Goal: Transaction & Acquisition: Purchase product/service

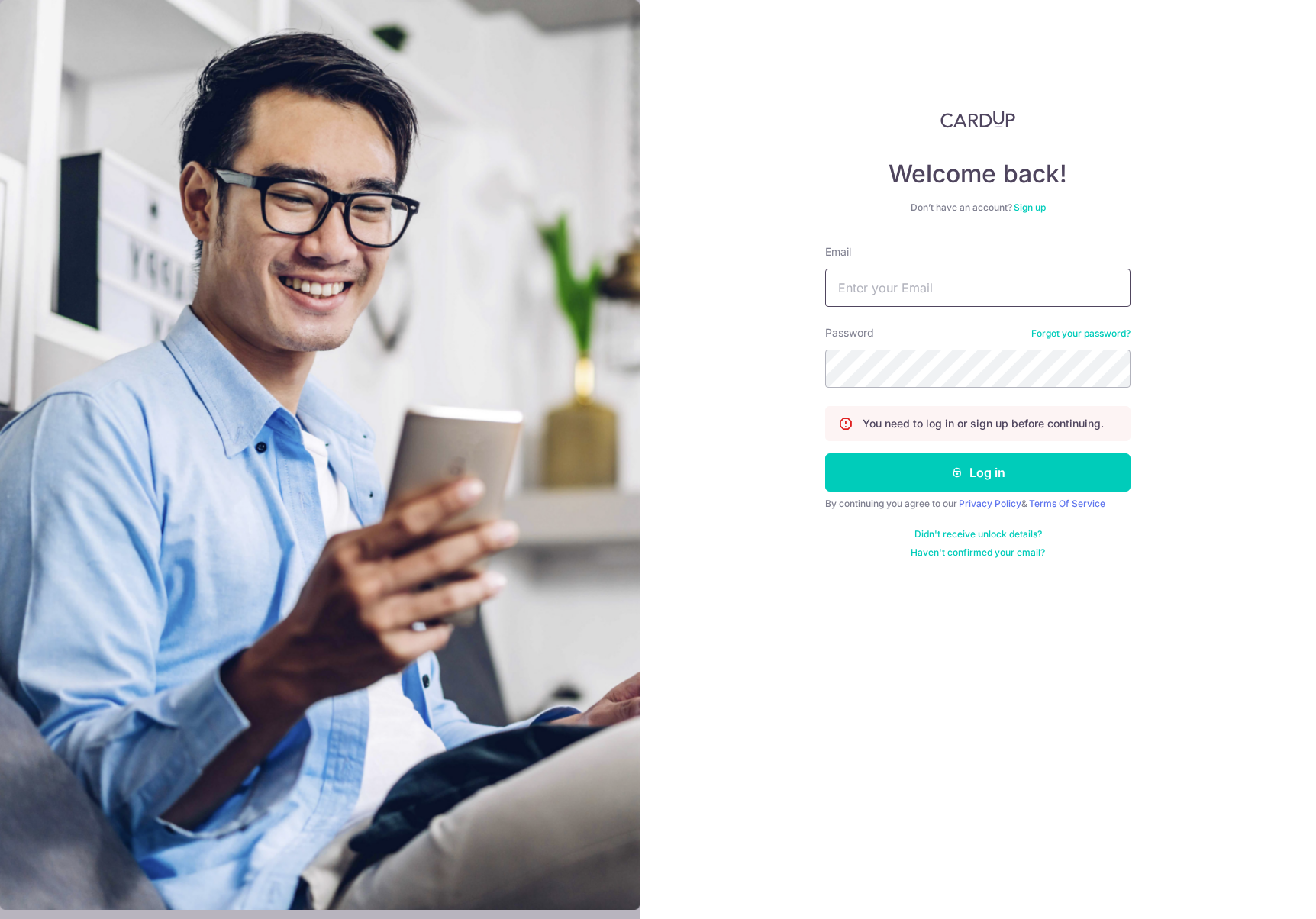
click at [885, 288] on input "Email" at bounding box center [978, 288] width 306 height 39
click at [0, 918] on com-1password-button at bounding box center [0, 919] width 0 height 0
type input "egoh.mobile@gmail.com"
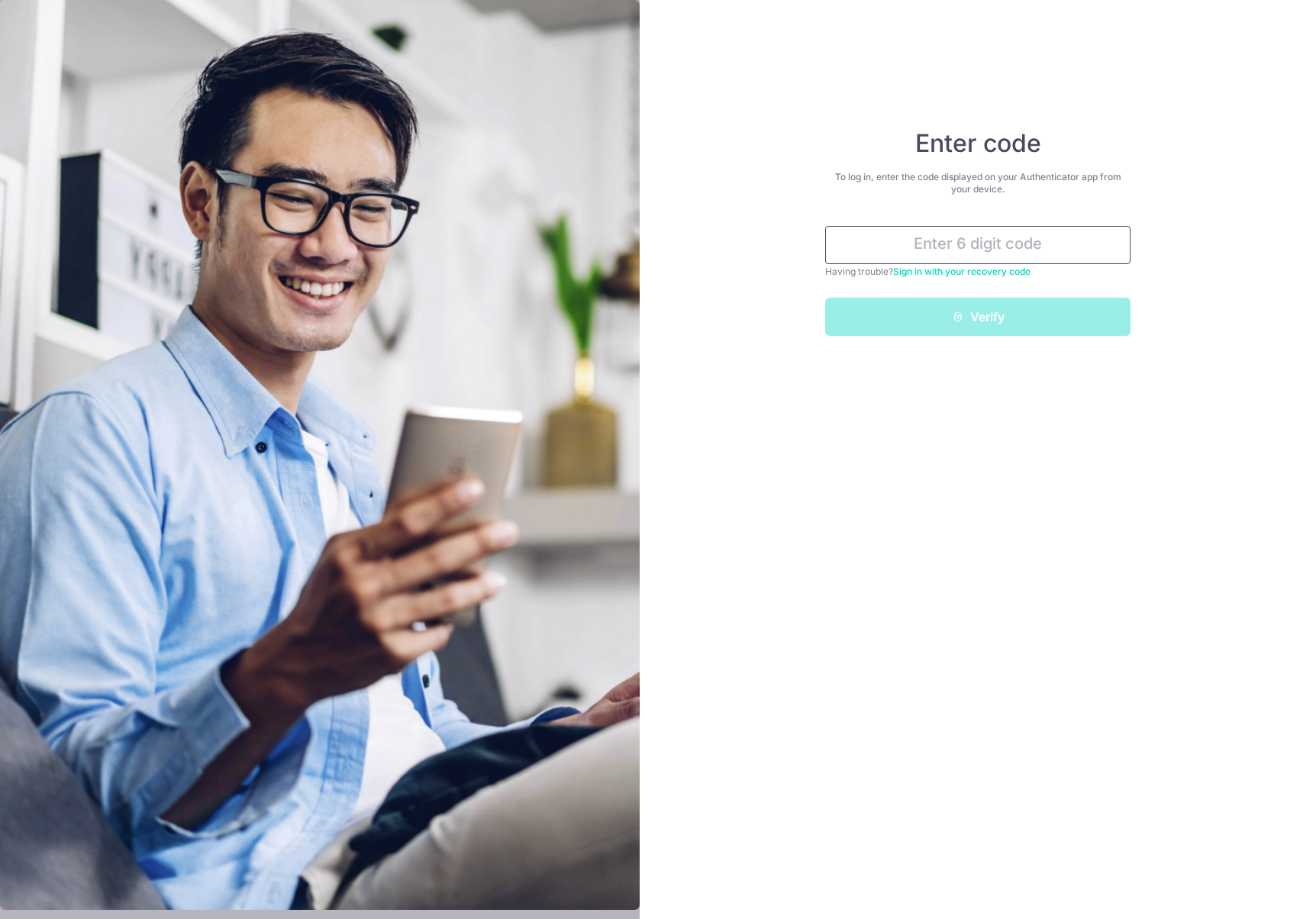
click at [953, 233] on input "text" at bounding box center [978, 245] width 306 height 39
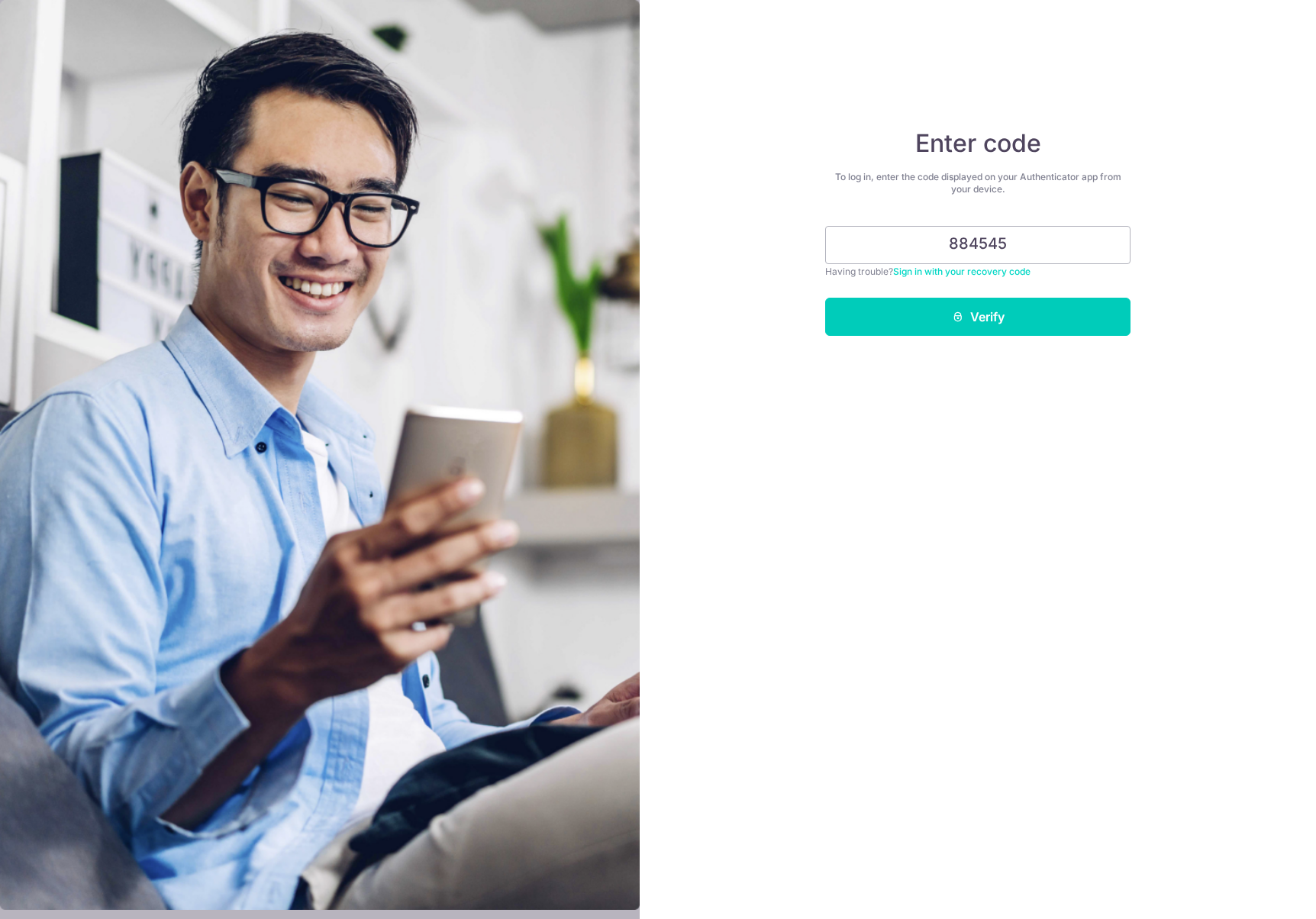
type input "884545"
click at [1019, 460] on div "Enter code To log in, enter the code displayed on your Authenticator app from y…" at bounding box center [978, 460] width 676 height 919
click at [990, 310] on button "Verify" at bounding box center [978, 317] width 306 height 39
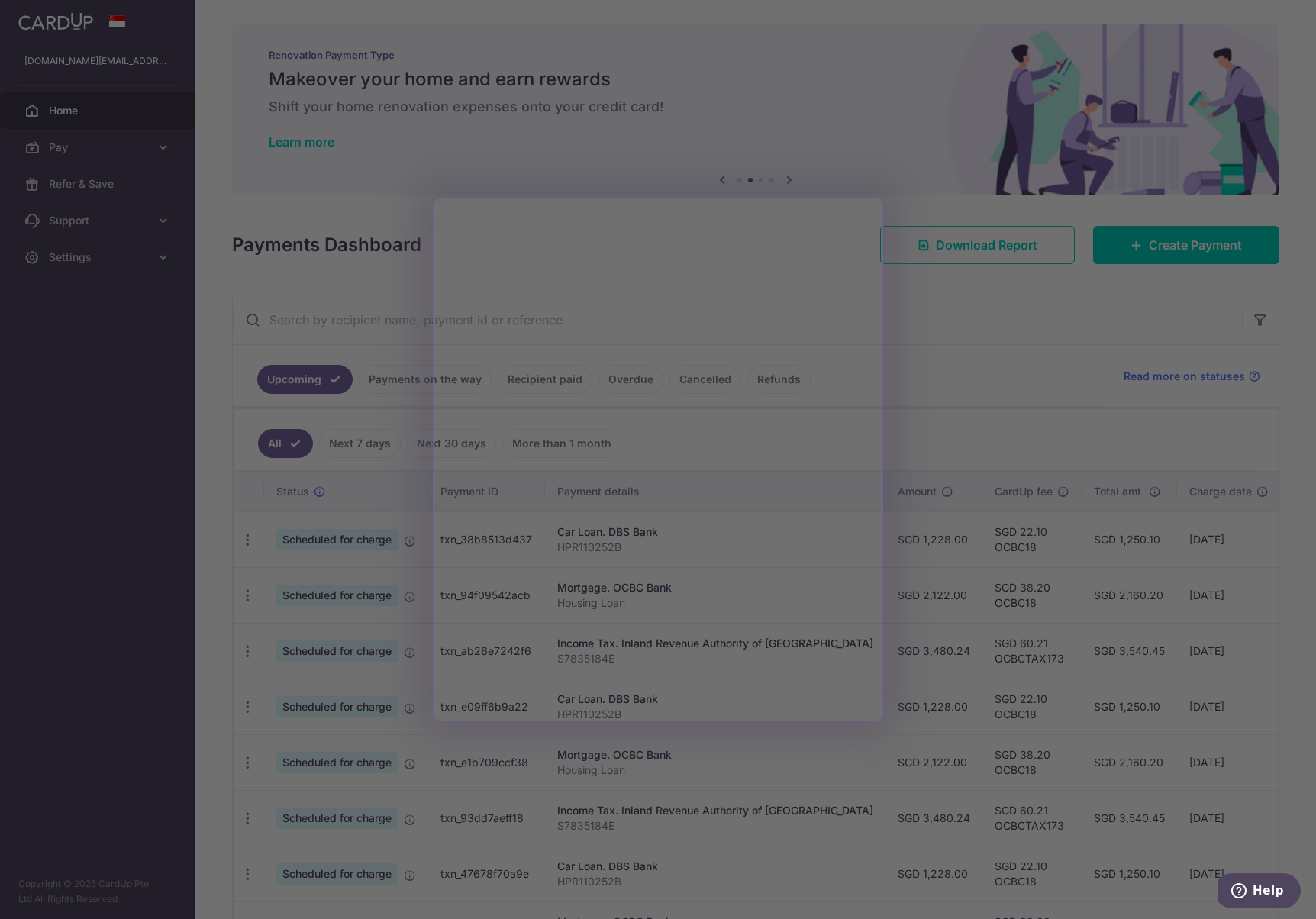
click at [948, 307] on div at bounding box center [664, 464] width 1329 height 928
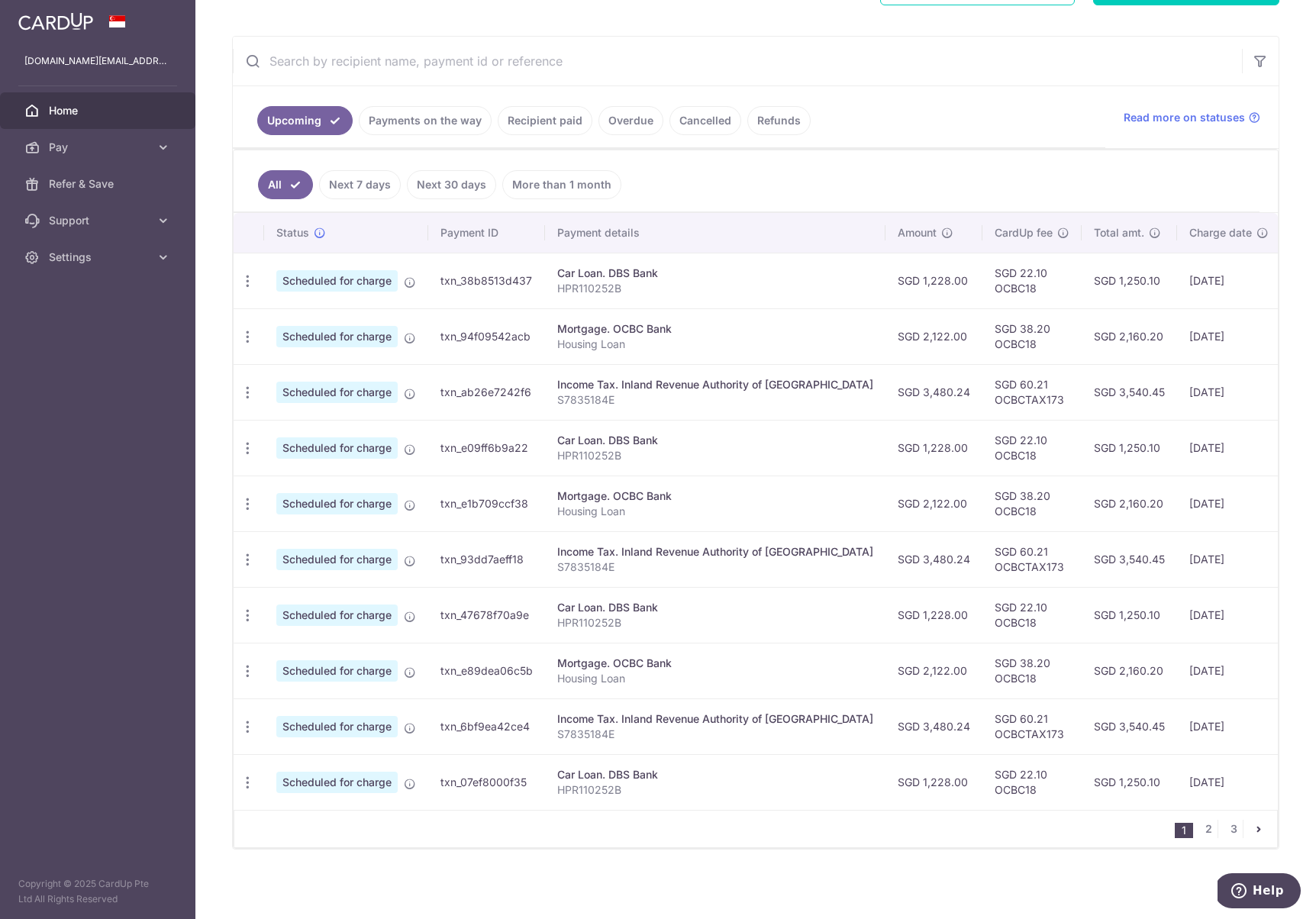
scroll to position [261, 0]
click at [1216, 829] on link "2" at bounding box center [1208, 826] width 18 height 18
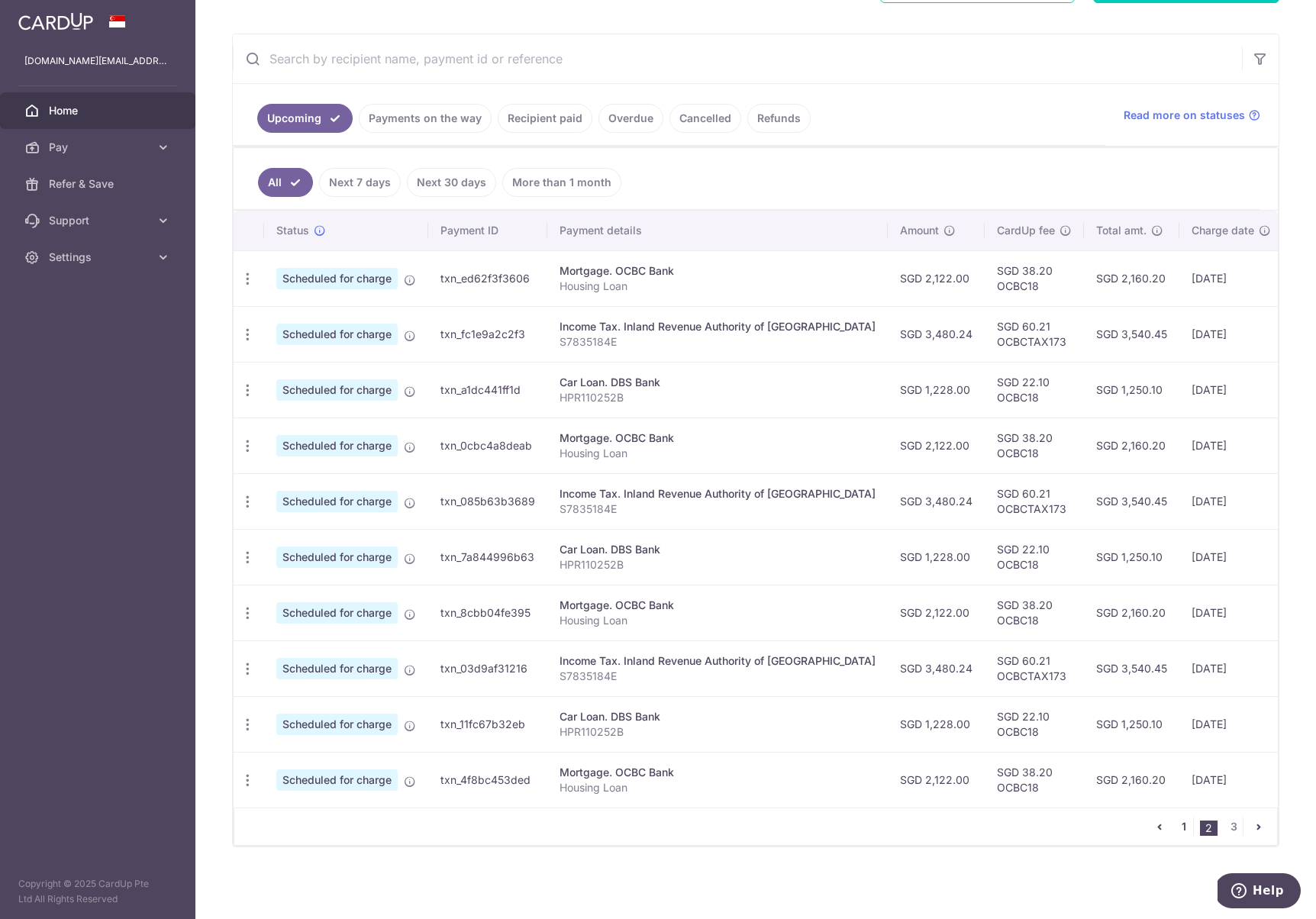
click at [1184, 824] on link "1" at bounding box center [1184, 826] width 18 height 18
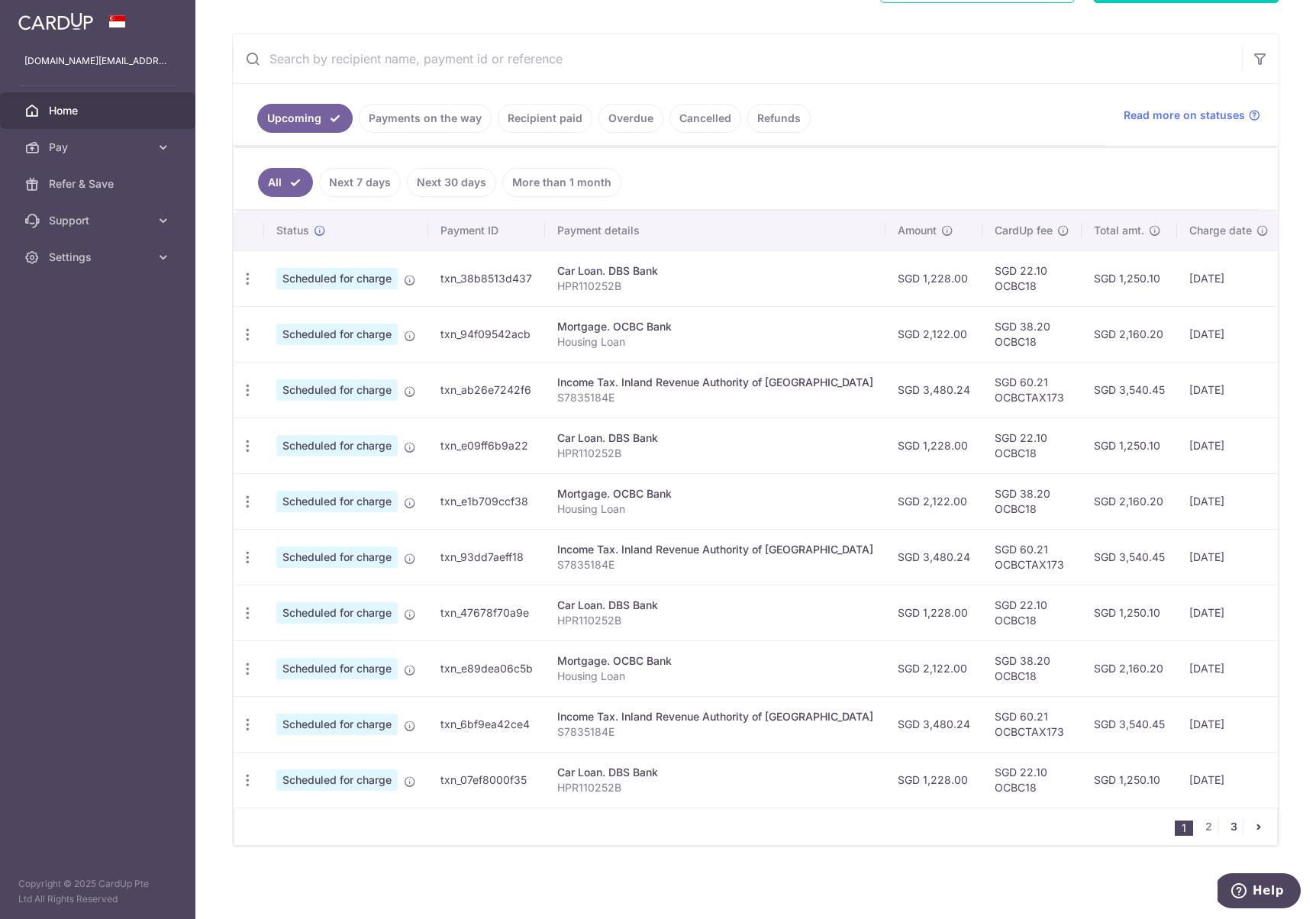
click at [1232, 825] on link "3" at bounding box center [1233, 826] width 18 height 18
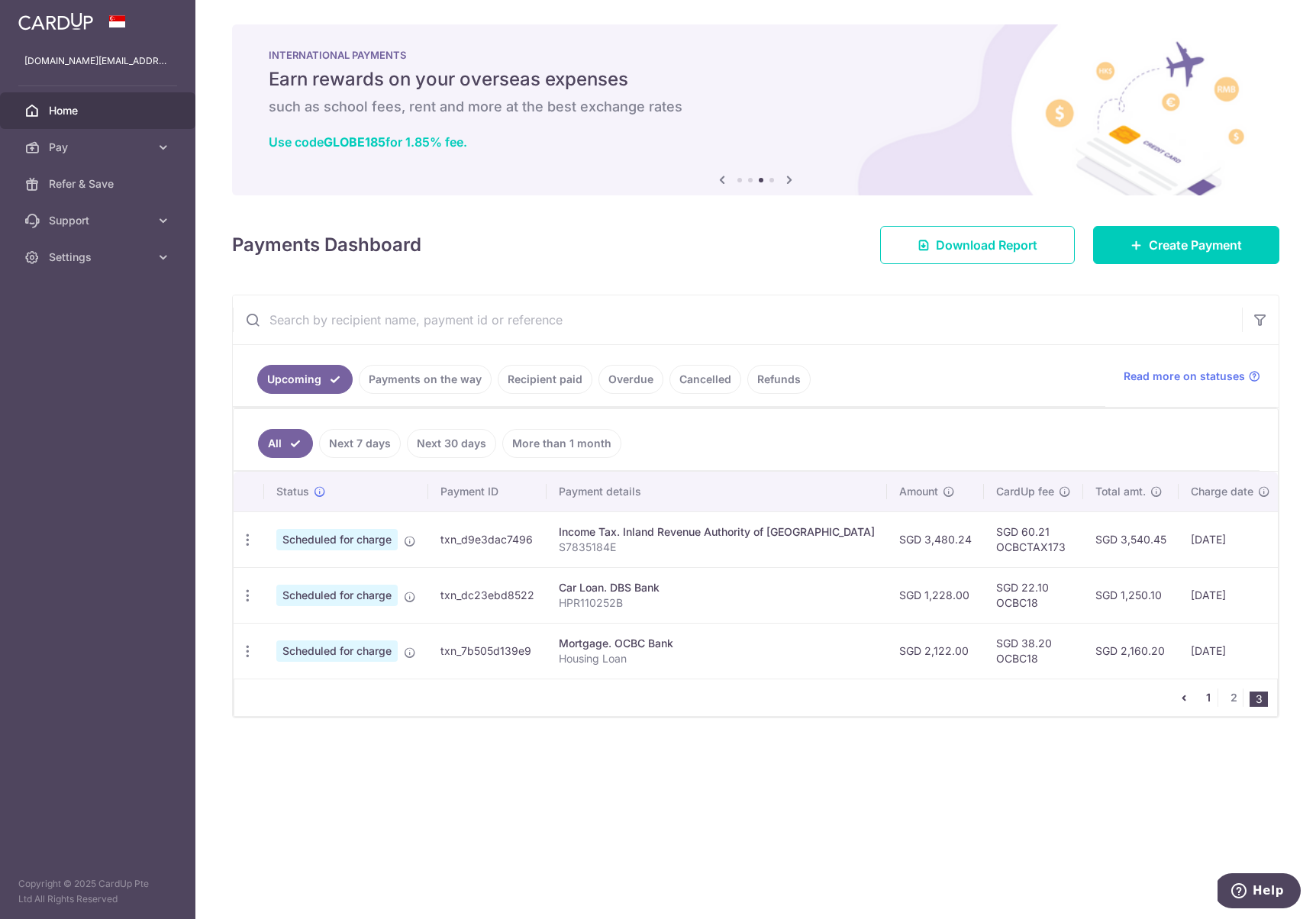
click at [1207, 699] on link "1" at bounding box center [1208, 697] width 18 height 18
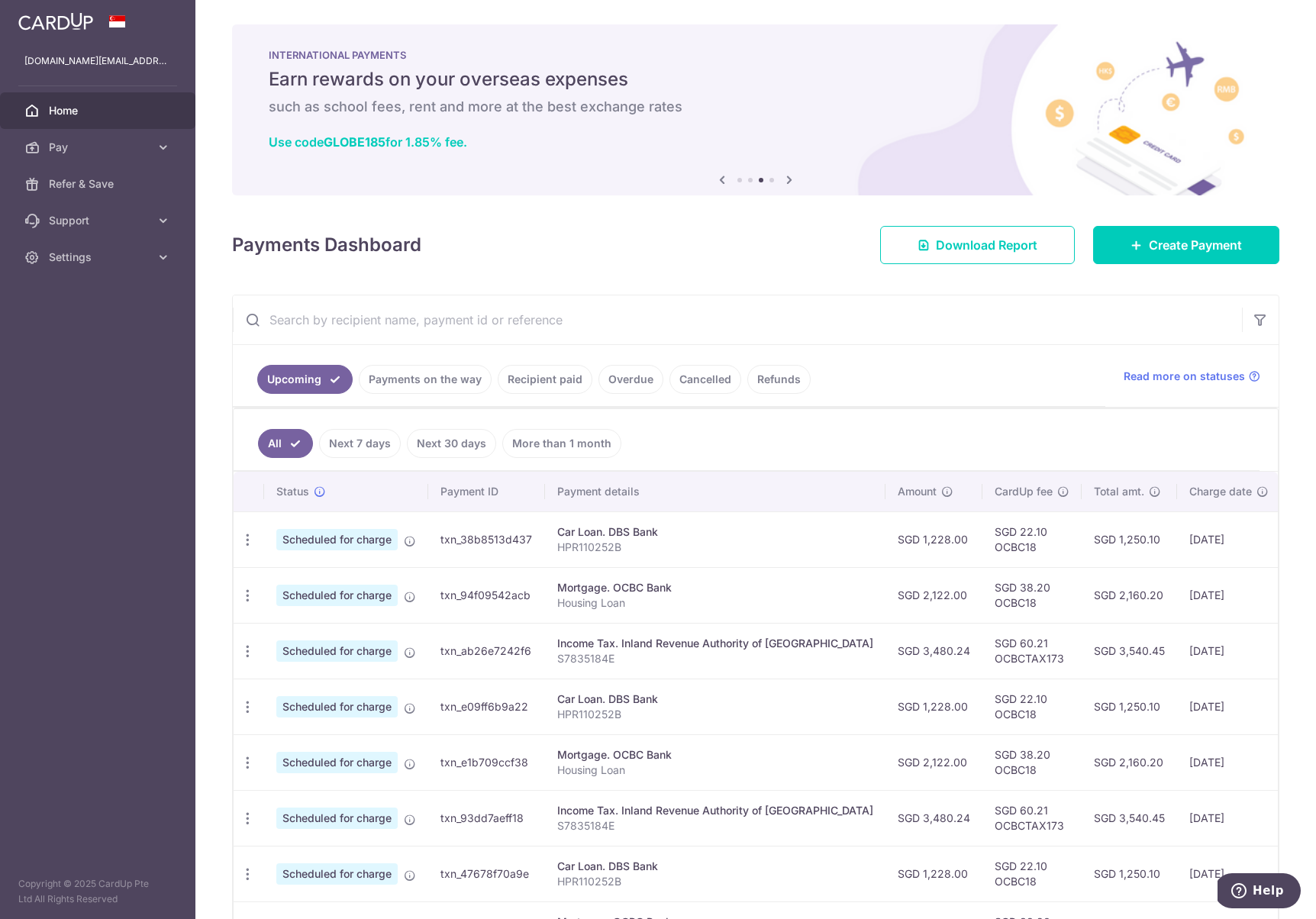
click at [789, 178] on icon at bounding box center [789, 179] width 18 height 19
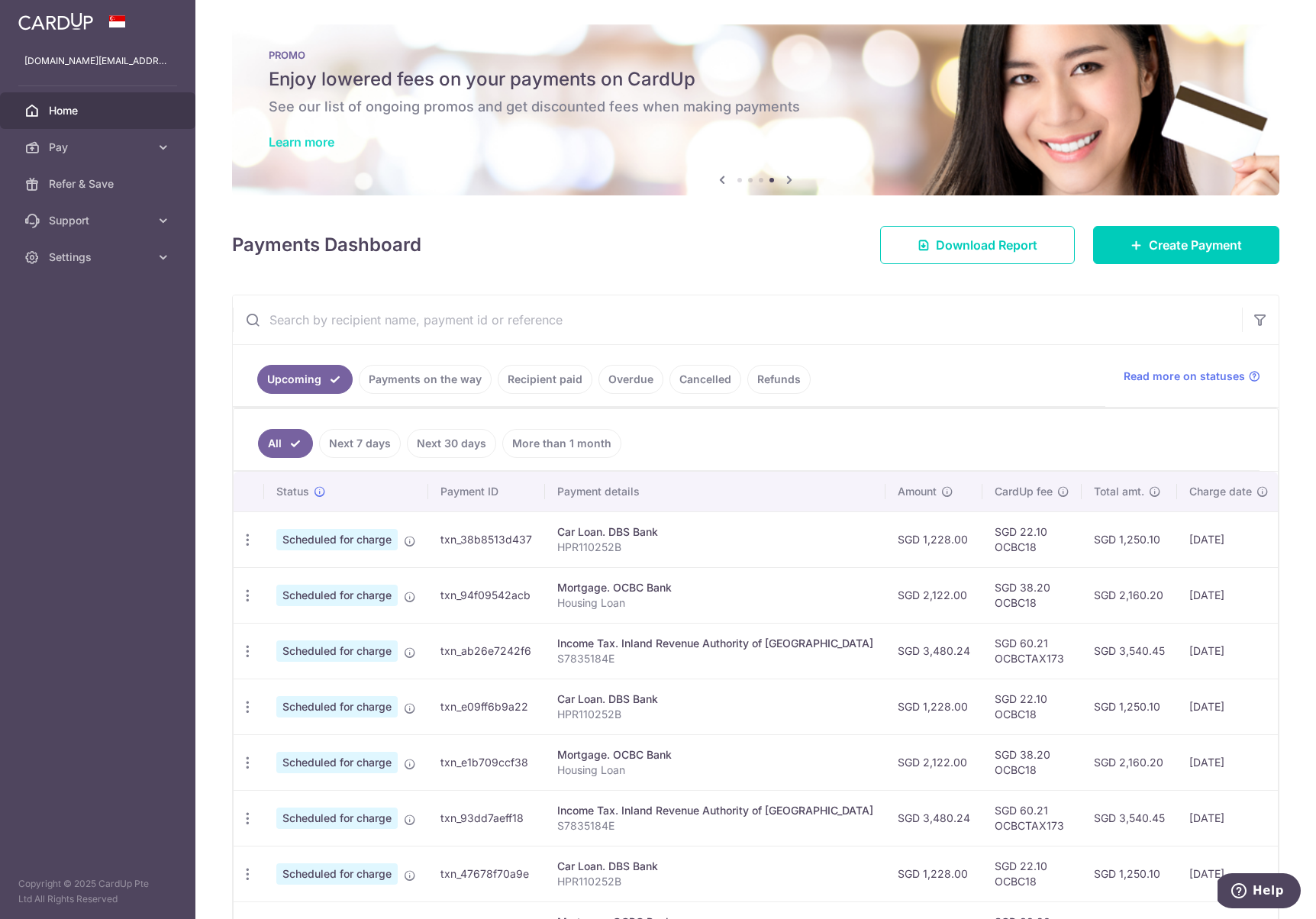
click at [316, 140] on link "Learn more" at bounding box center [301, 141] width 65 height 15
click at [1163, 239] on span "Create Payment" at bounding box center [1195, 245] width 93 height 18
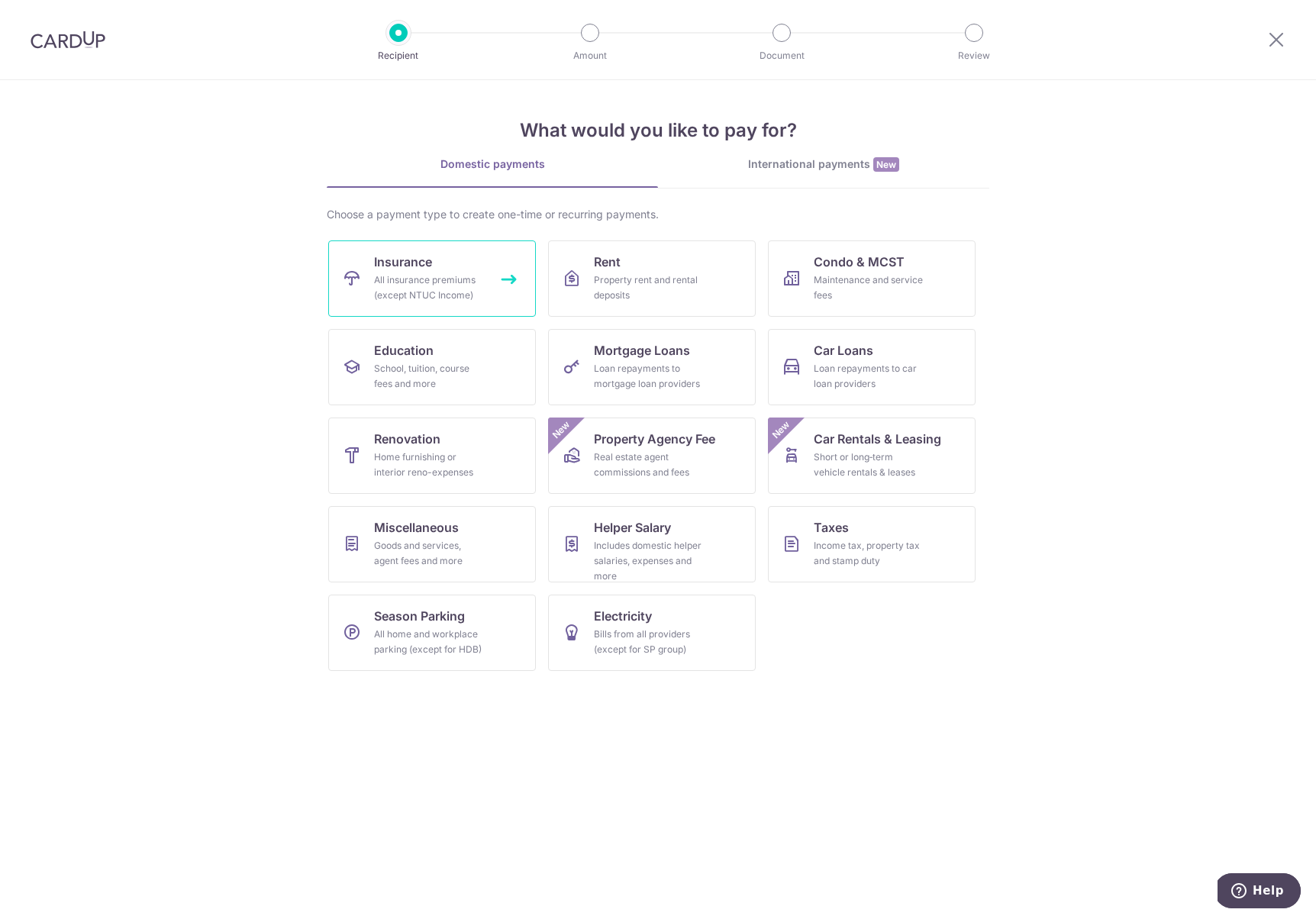
click at [450, 270] on link "Insurance All insurance premiums (except NTUC Income)" at bounding box center [432, 278] width 208 height 76
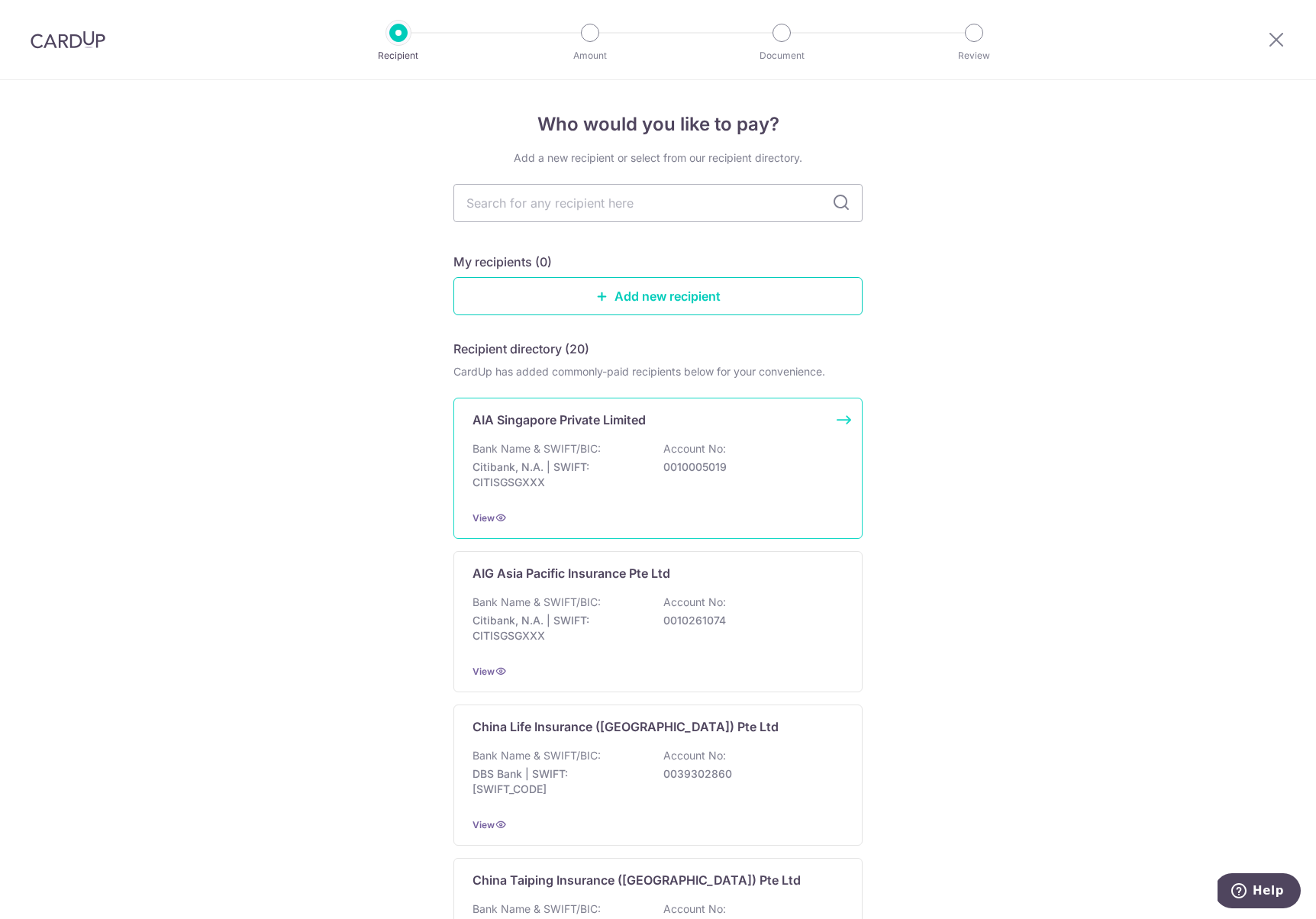
click at [714, 455] on p "Account No:" at bounding box center [694, 449] width 63 height 15
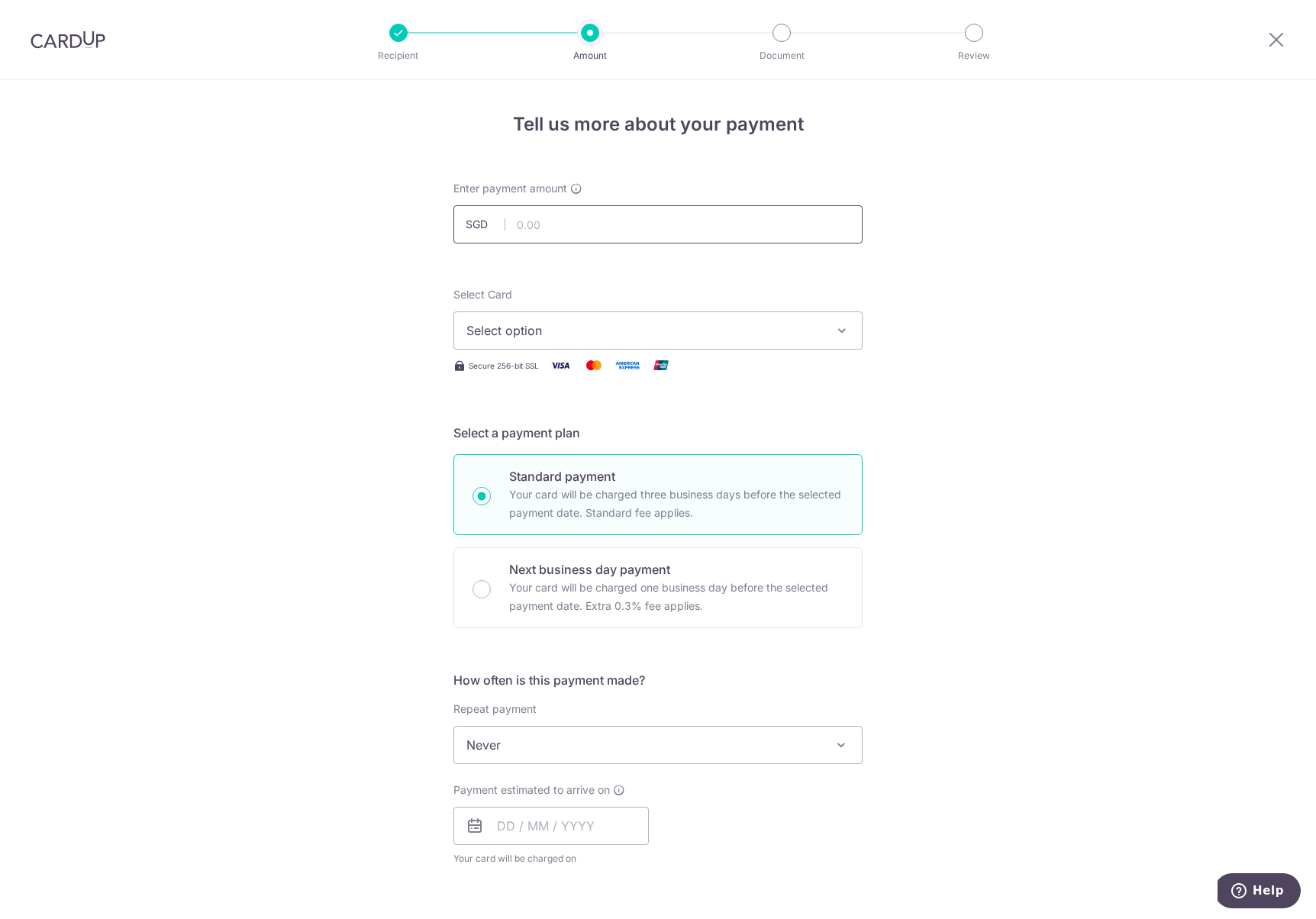
click at [583, 228] on input "text" at bounding box center [658, 224] width 409 height 39
paste input "OCBC195"
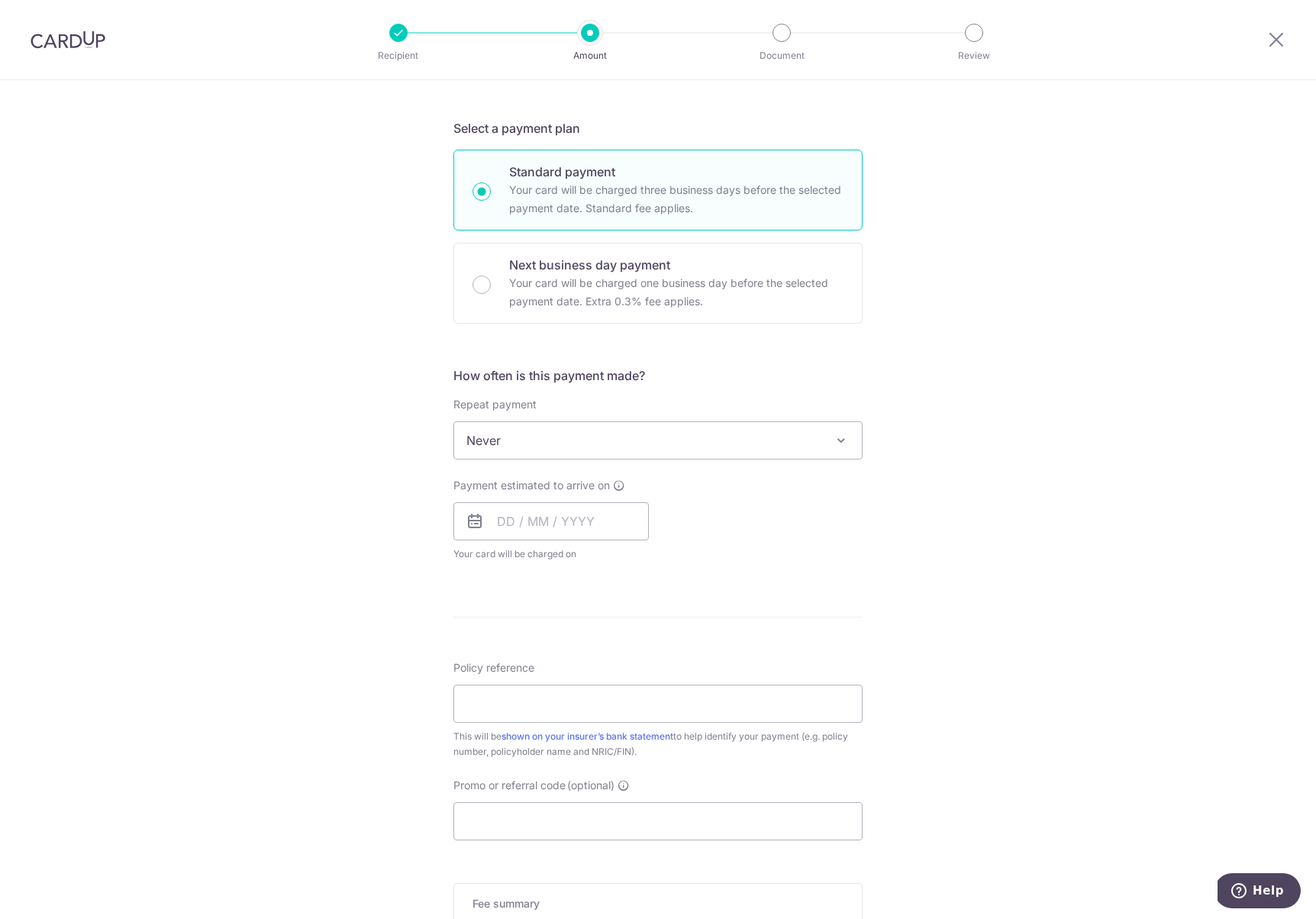
scroll to position [313, 0]
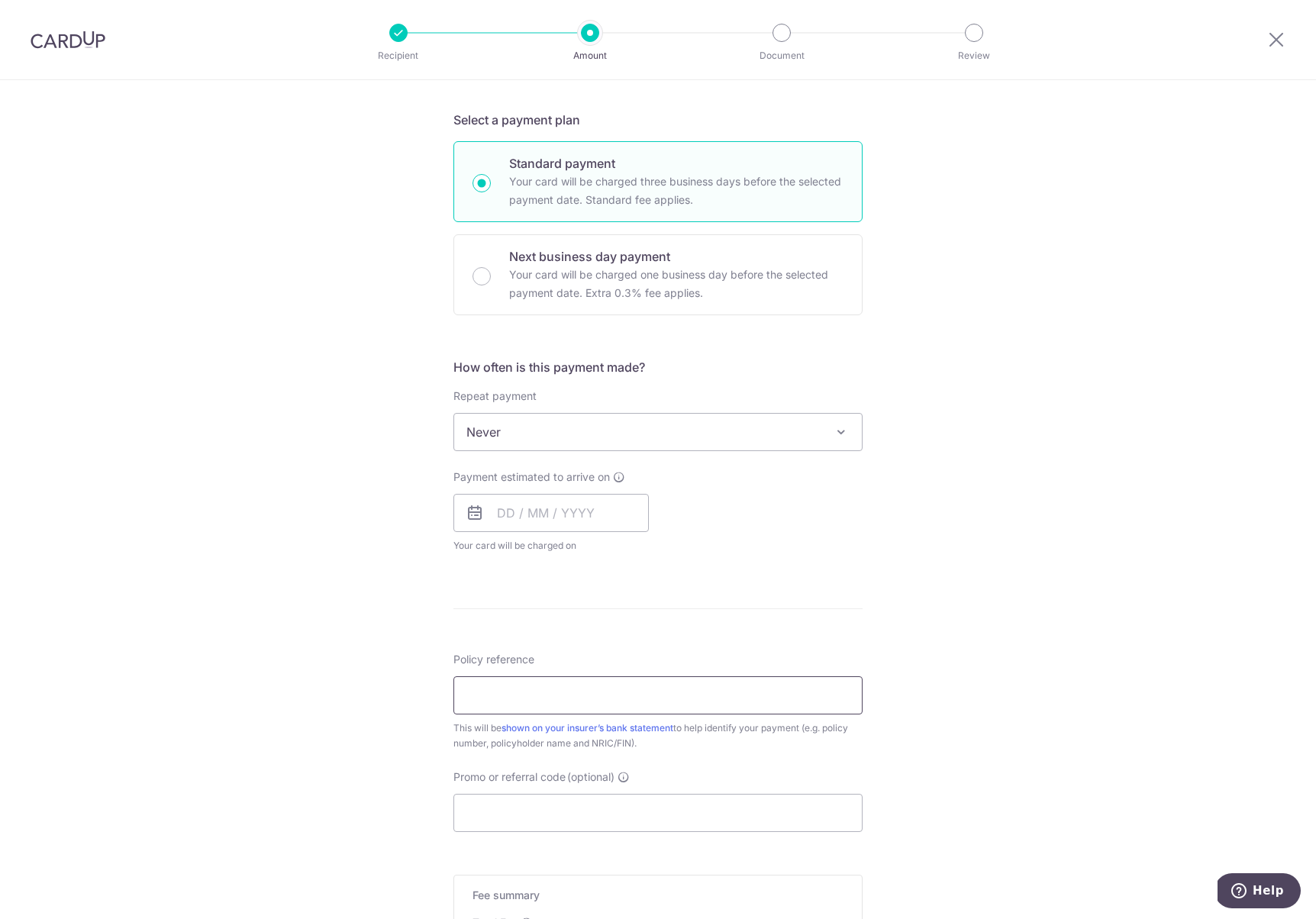
type input "195.00"
click at [551, 696] on input "Policy reference" at bounding box center [658, 696] width 409 height 39
paste input "OCBC195"
type input "OCBC195"
click at [532, 812] on input "Promo or referral code (optional)" at bounding box center [658, 813] width 409 height 39
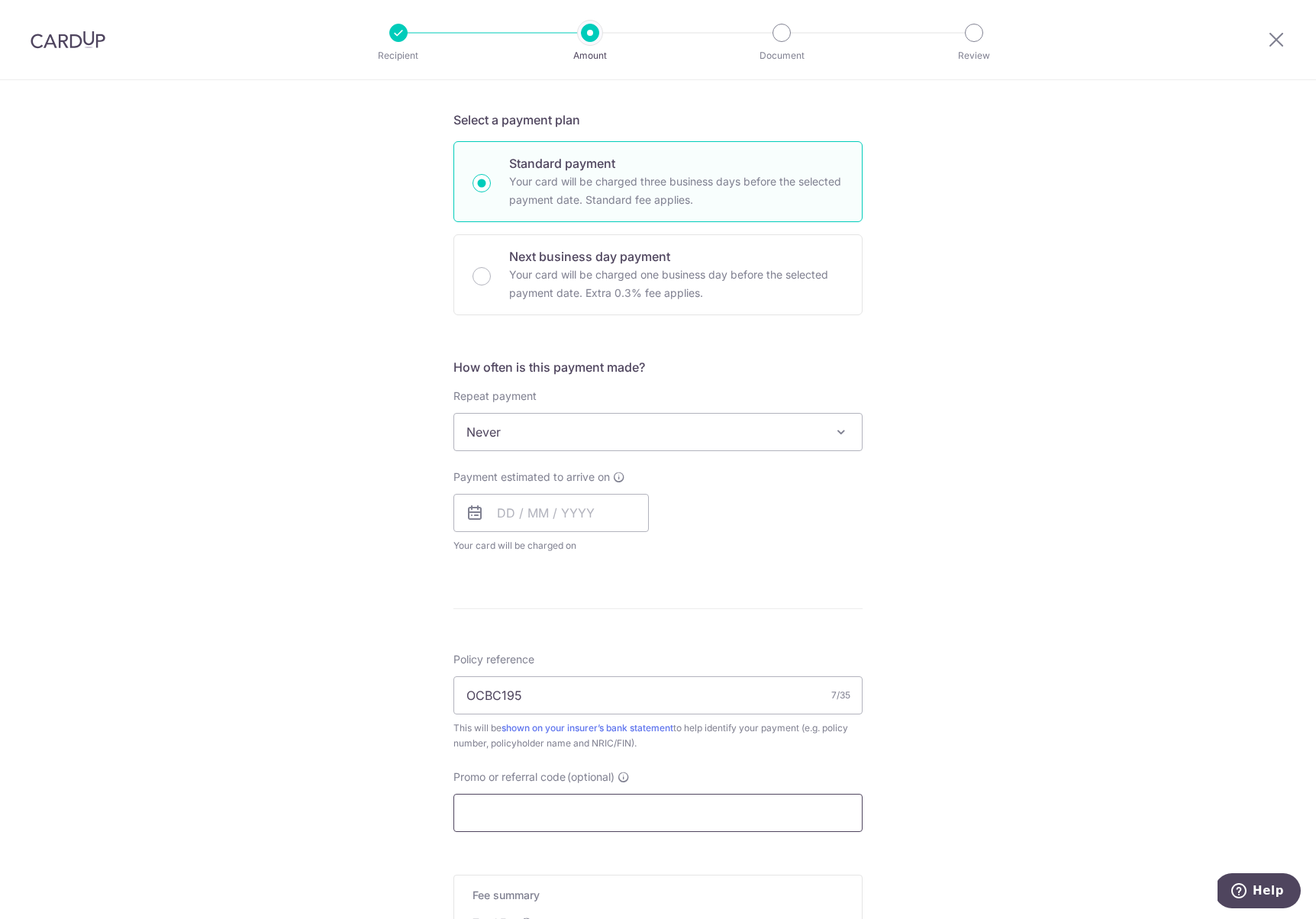
paste input "OCBC195"
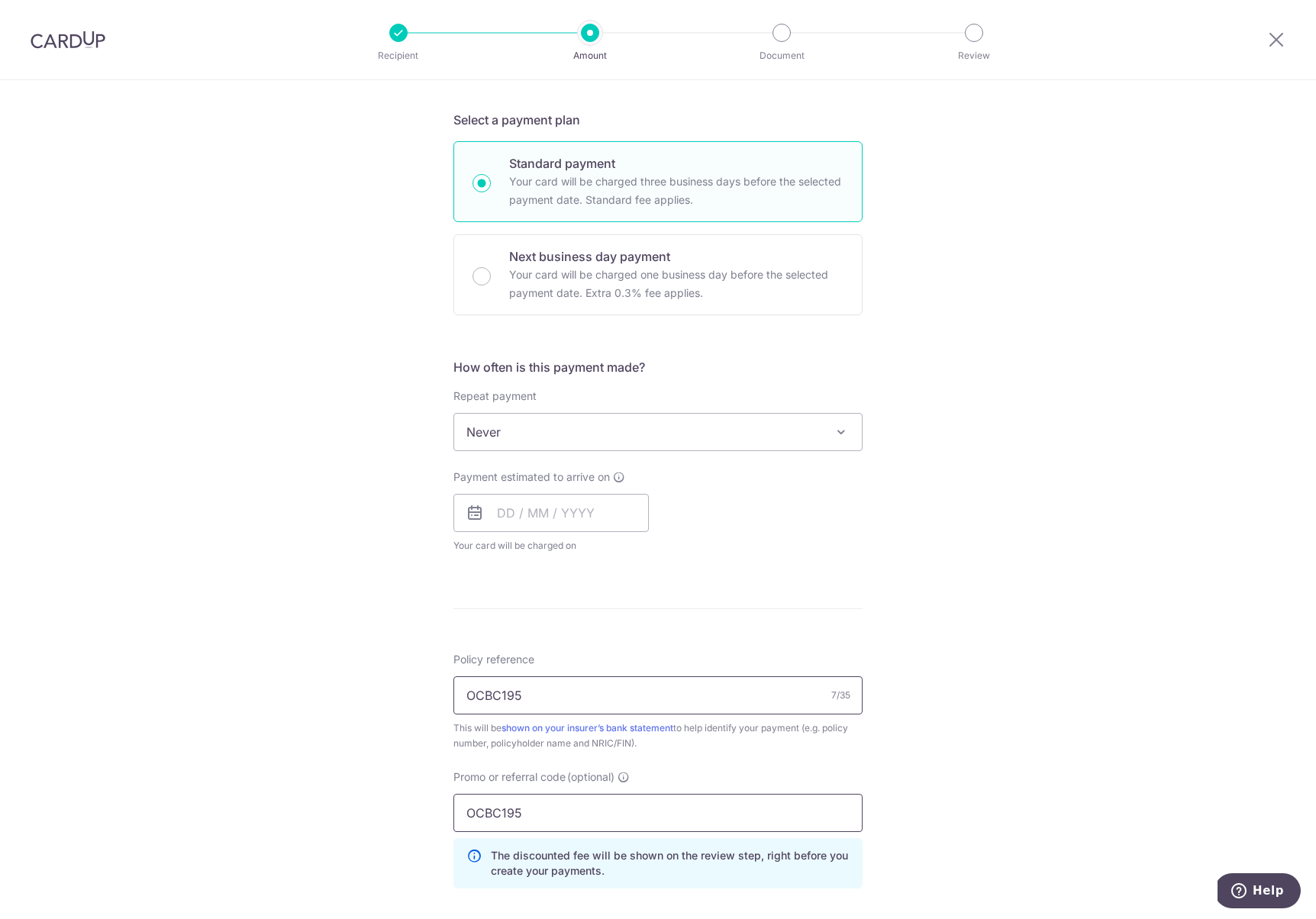
type input "OCBC195"
click at [532, 701] on input "OCBC195" at bounding box center [658, 696] width 409 height 39
click at [540, 701] on input "Policy reference" at bounding box center [658, 696] width 409 height 39
paste input "L542885518"
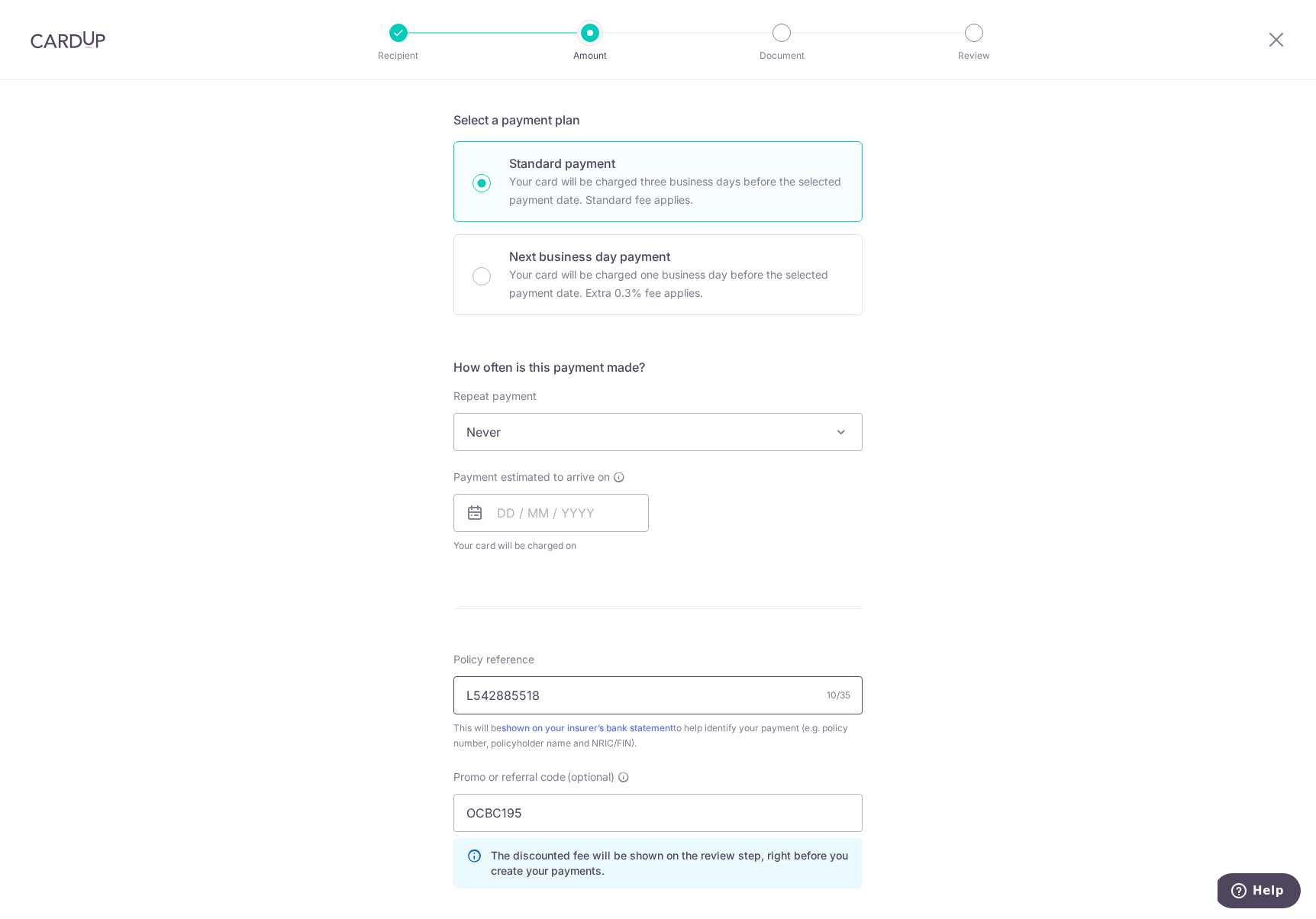
type input "L542885518"
drag, startPoint x: 1022, startPoint y: 607, endPoint x: 855, endPoint y: 598, distance: 167.2
click at [1023, 606] on div "Tell us more about your payment Enter payment amount SGD 195.00 195.00 Select C…" at bounding box center [658, 491] width 1316 height 1449
click at [512, 506] on input "text" at bounding box center [551, 513] width 195 height 39
click at [650, 745] on td "29" at bounding box center [637, 743] width 30 height 30
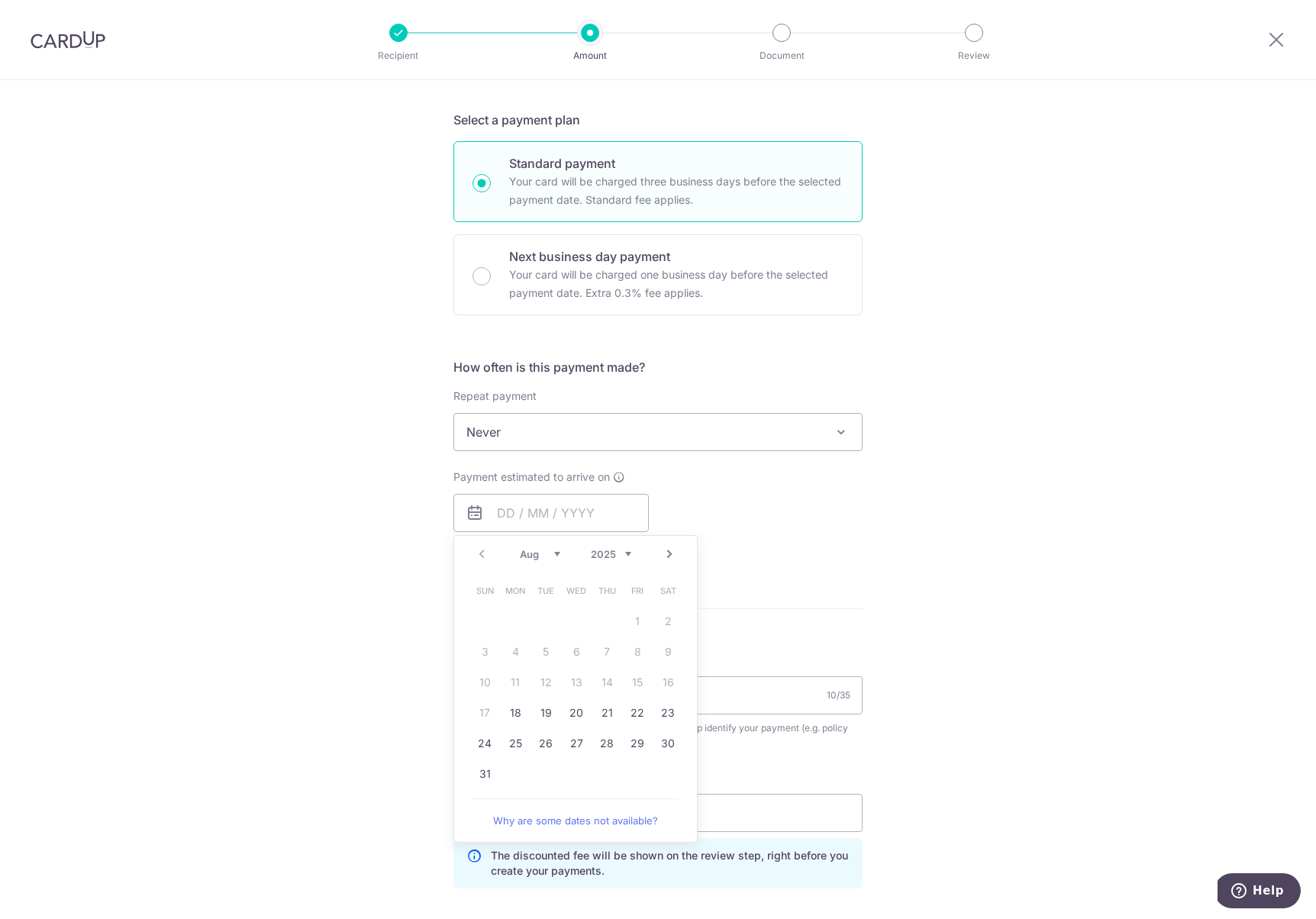
type input "29/08/2025"
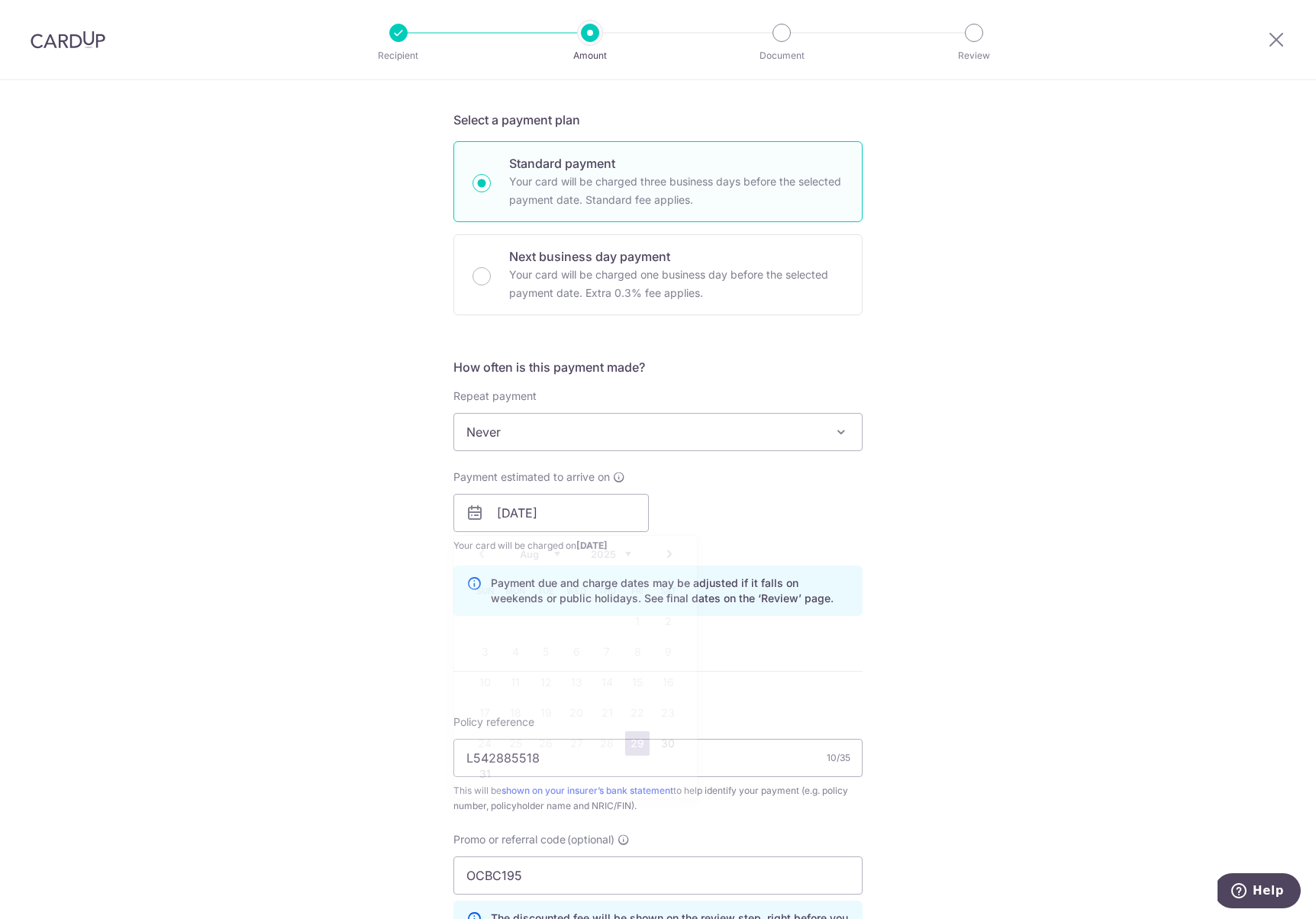
click at [643, 746] on link "29" at bounding box center [637, 742] width 24 height 24
click at [931, 524] on div "Tell us more about your payment Enter payment amount SGD 195.00 195.00 Select C…" at bounding box center [658, 523] width 1316 height 1512
click at [607, 428] on span "Never" at bounding box center [657, 432] width 408 height 37
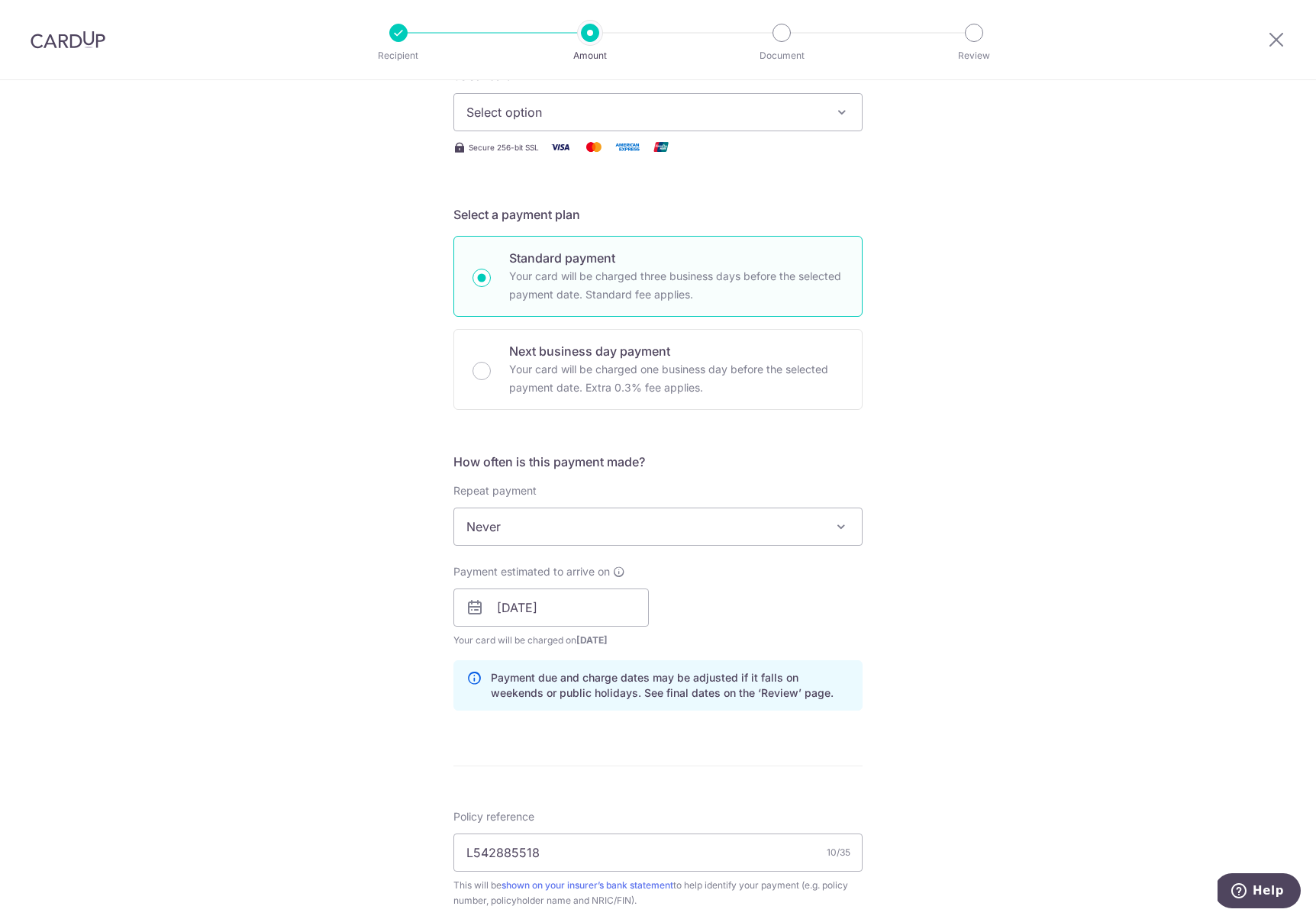
scroll to position [0, 0]
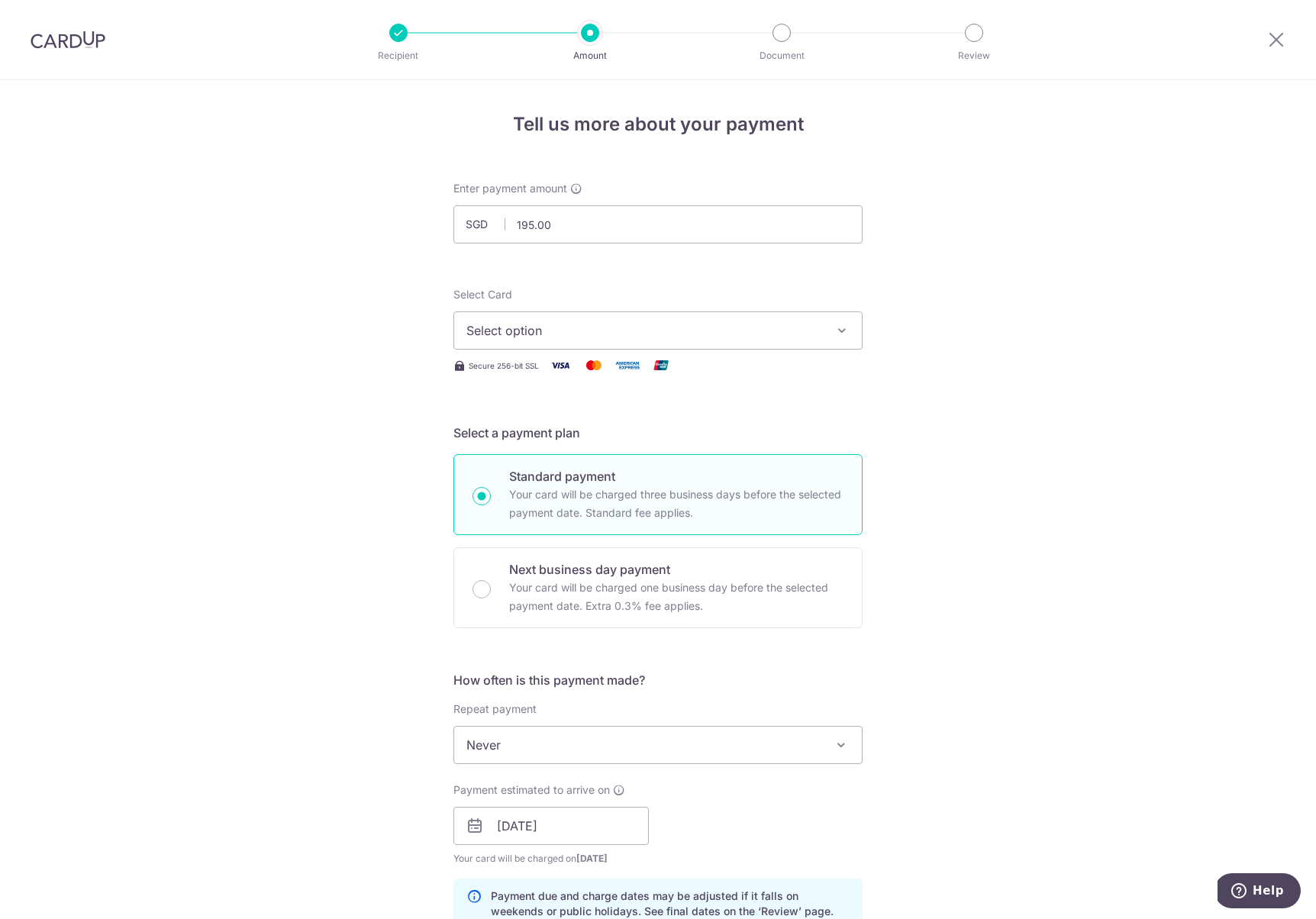
click at [563, 326] on span "Select option" at bounding box center [644, 331] width 356 height 18
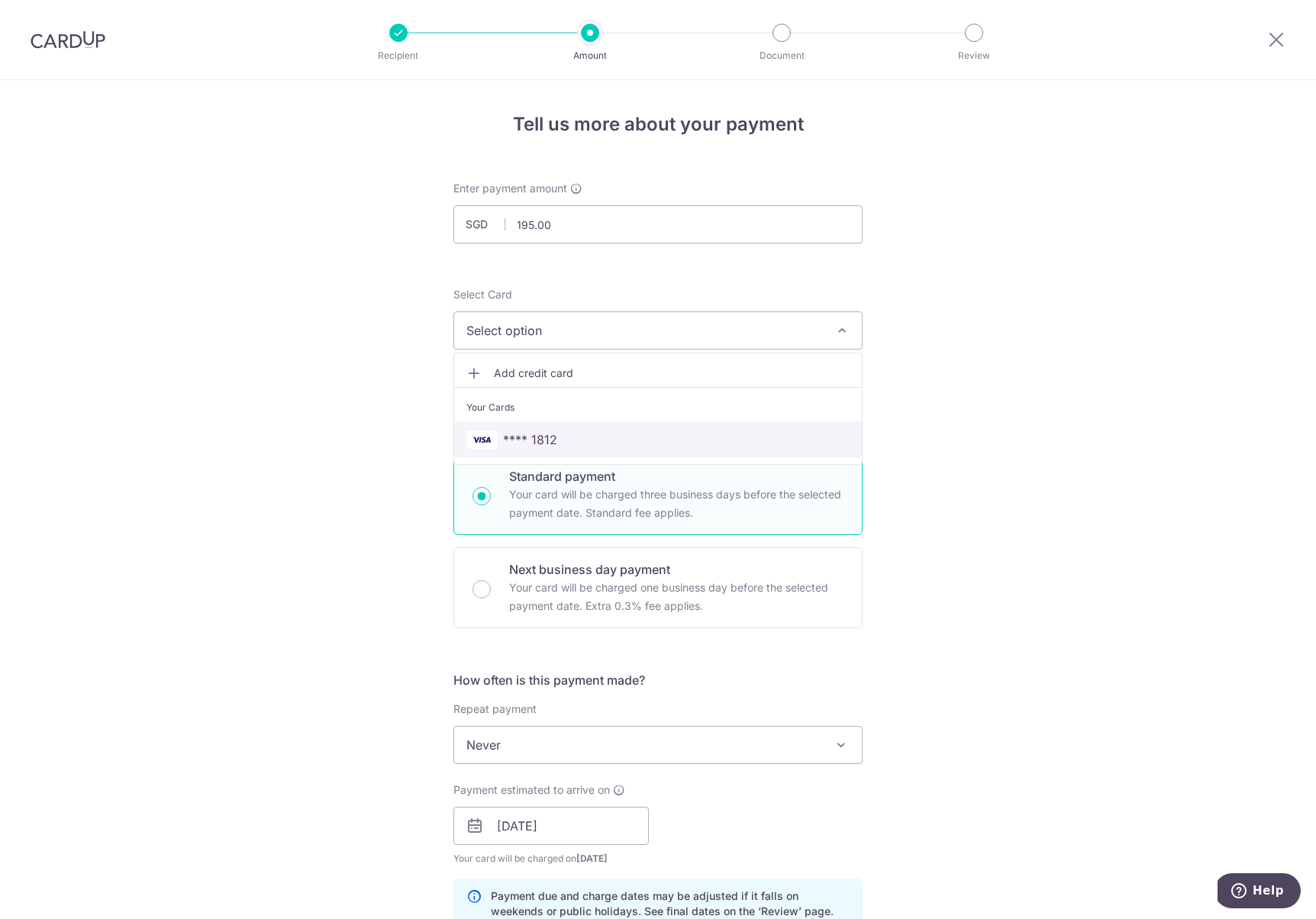
click at [600, 435] on span "**** 1812" at bounding box center [658, 439] width 383 height 18
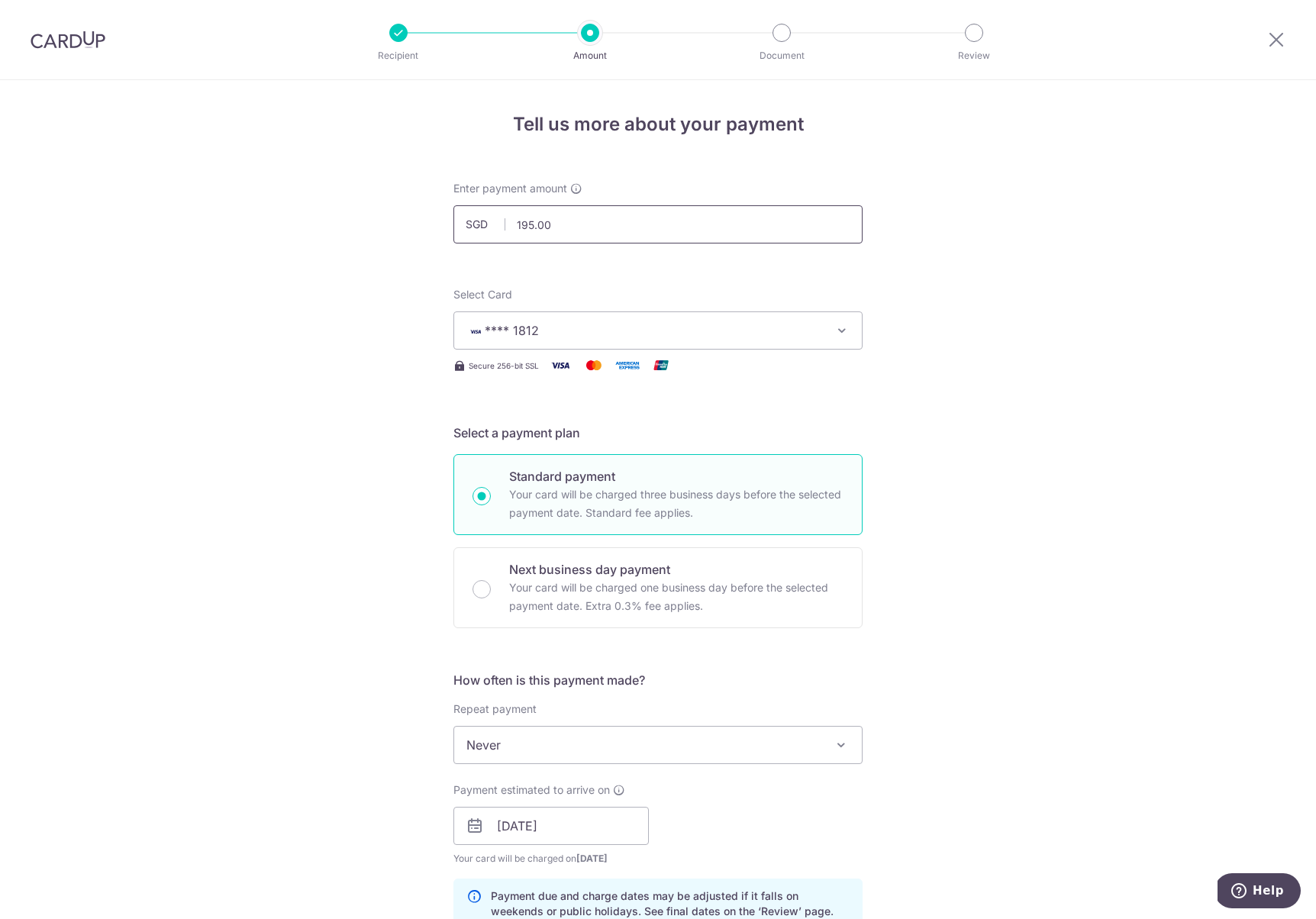
click at [547, 217] on input "195.00" at bounding box center [658, 224] width 409 height 39
paste input "S$1,109.33"
click at [980, 258] on div "Tell us more about your payment Enter payment amount SGD 1109.33 195.00 Select …" at bounding box center [658, 836] width 1316 height 1512
type input "1,109.33"
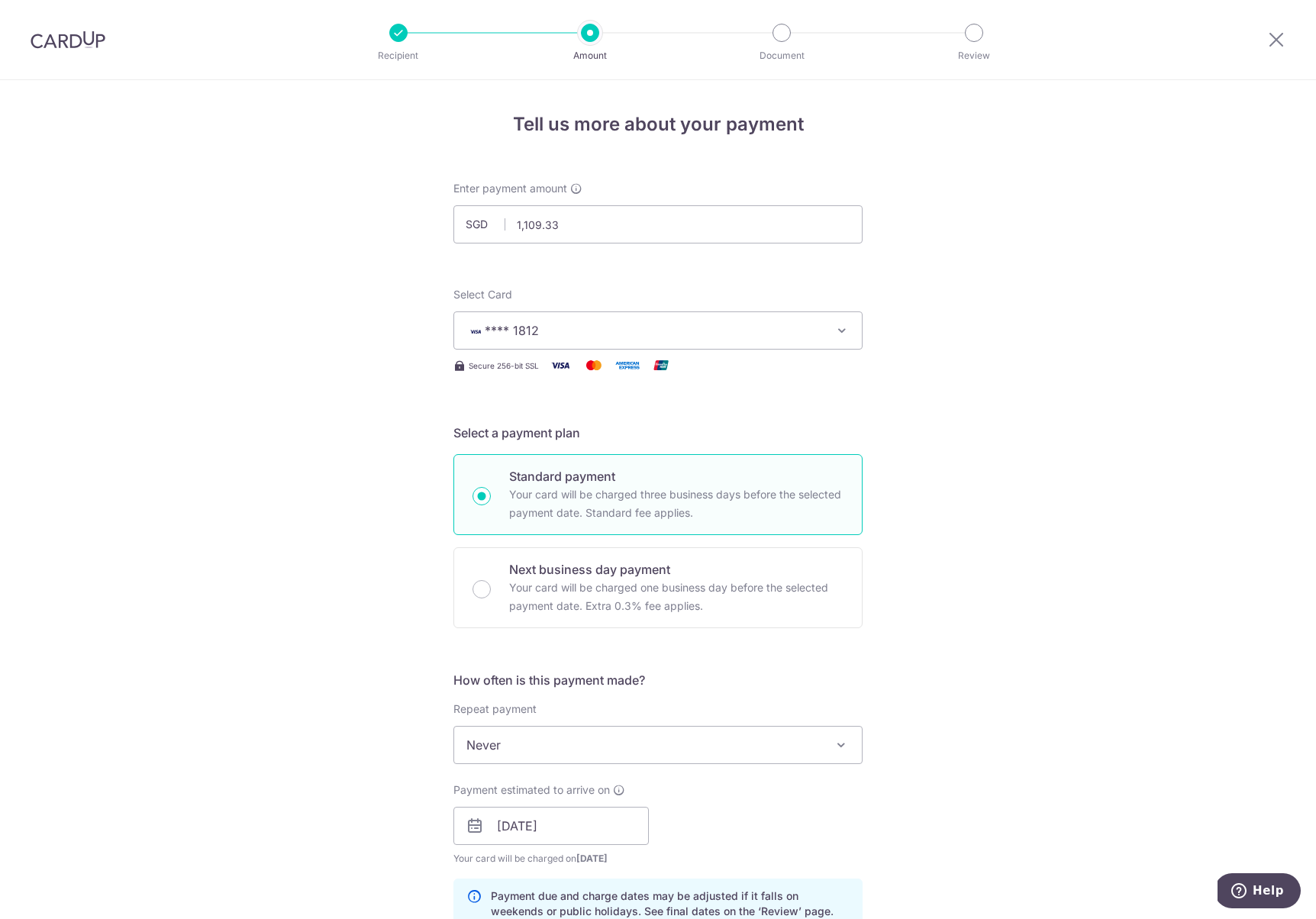
click at [931, 373] on div "Tell us more about your payment Enter payment amount SGD 1,109.33 1109.33 Selec…" at bounding box center [658, 836] width 1316 height 1512
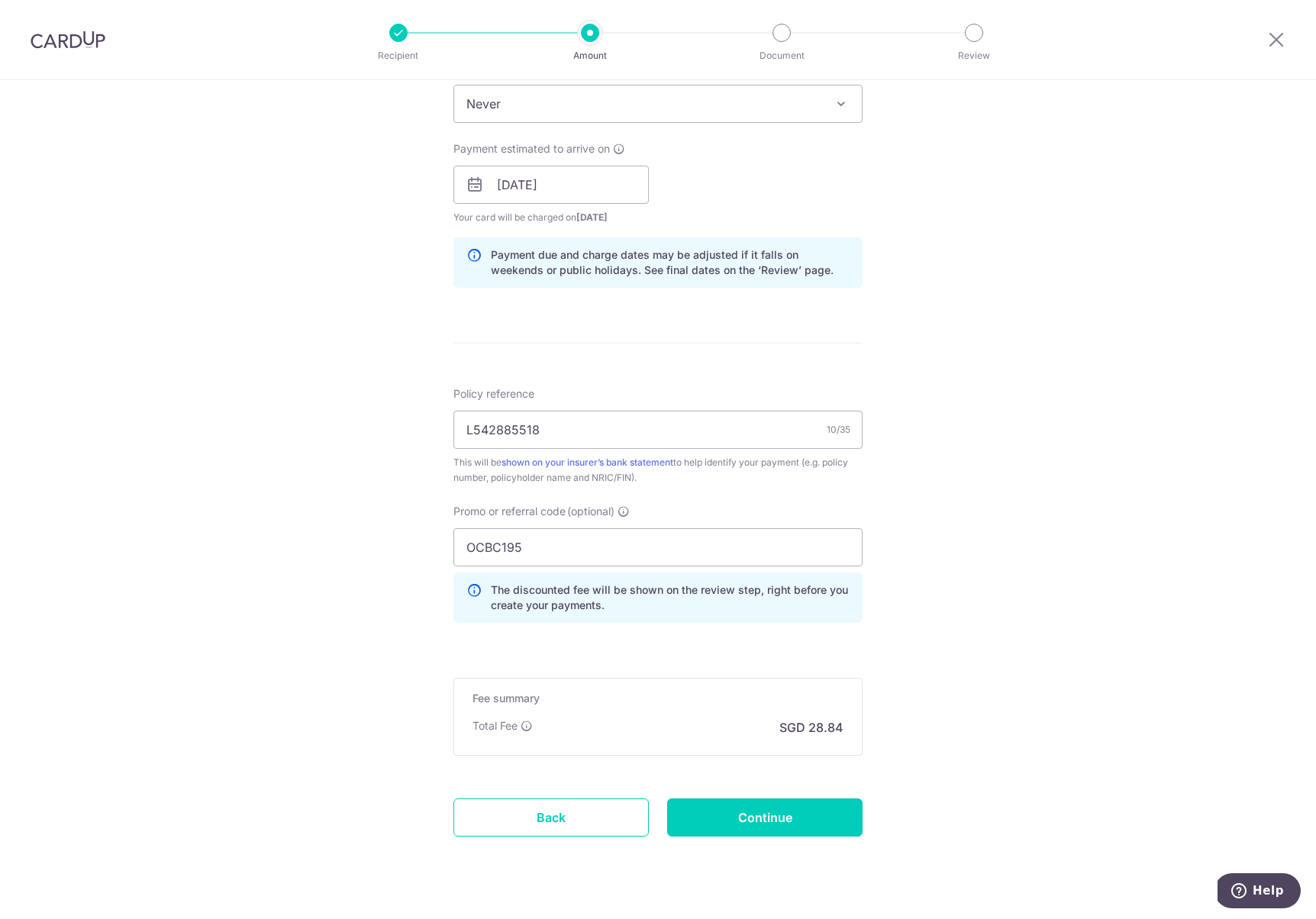
scroll to position [673, 0]
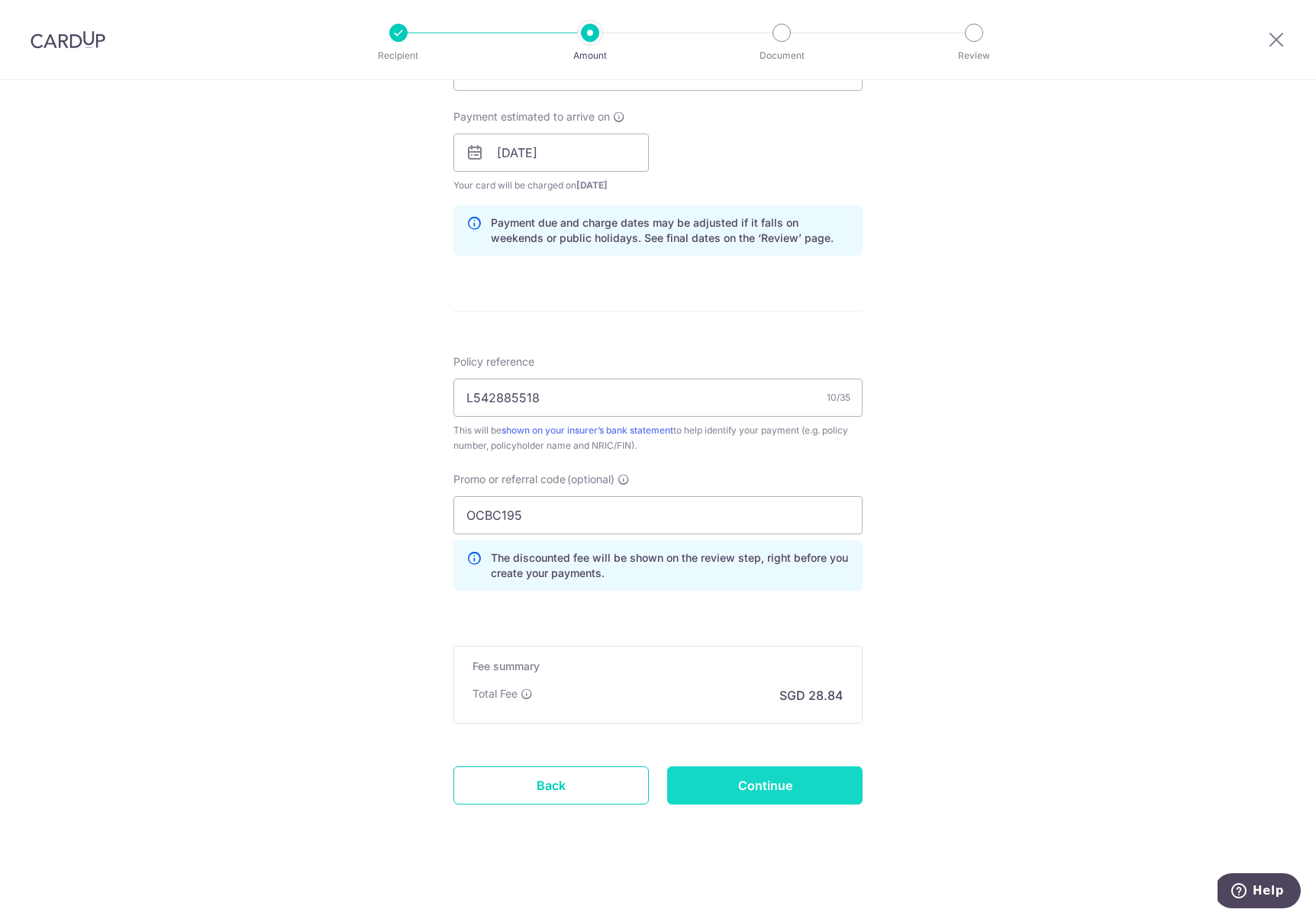
click at [774, 790] on input "Continue" at bounding box center [764, 785] width 195 height 39
type input "Create Schedule"
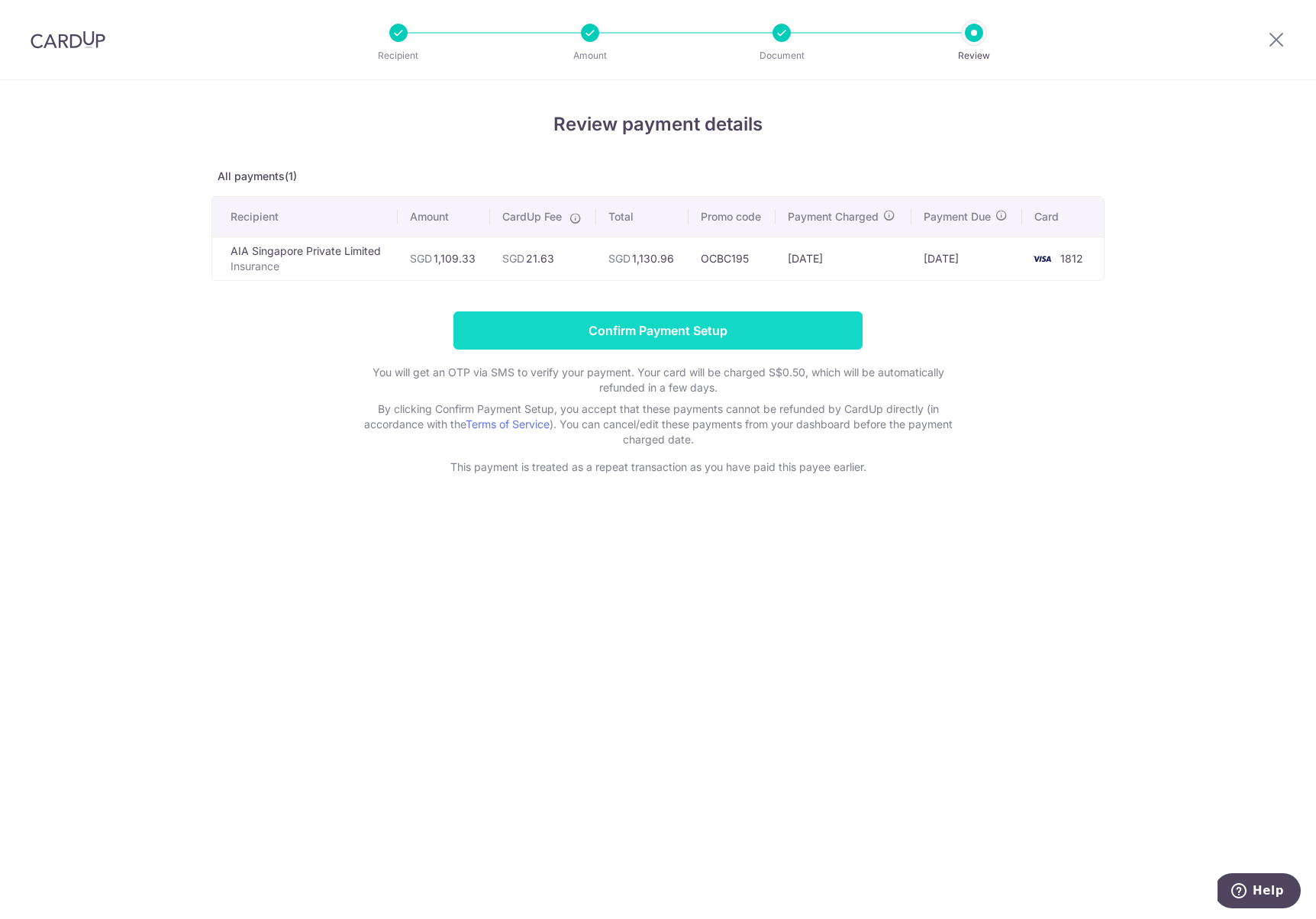
click at [650, 329] on input "Confirm Payment Setup" at bounding box center [658, 331] width 409 height 39
